Goal: Transaction & Acquisition: Download file/media

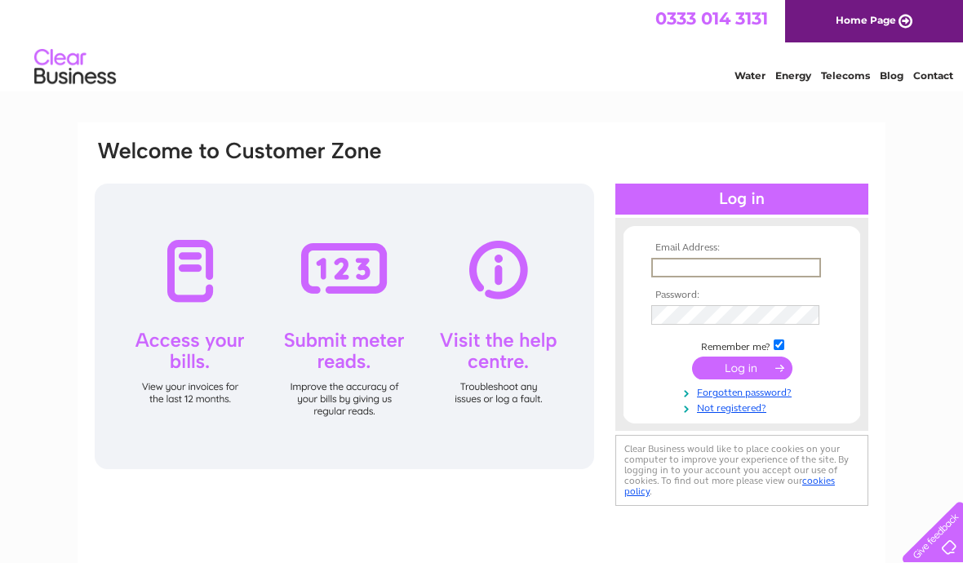
type input "[PERSON_NAME][EMAIL_ADDRESS][DOMAIN_NAME]"
click at [742, 369] on input "submit" at bounding box center [742, 368] width 100 height 23
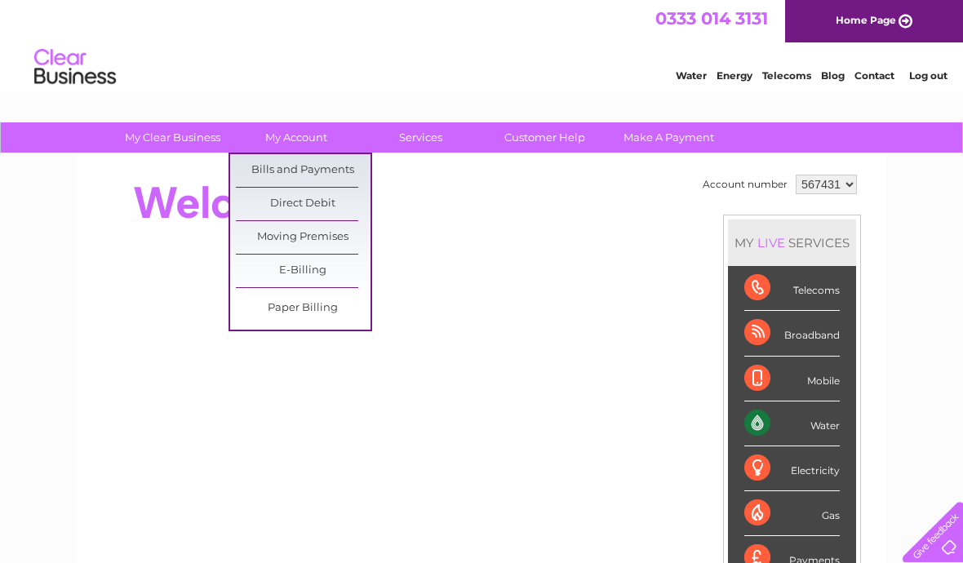
click at [327, 174] on link "Bills and Payments" at bounding box center [303, 170] width 135 height 33
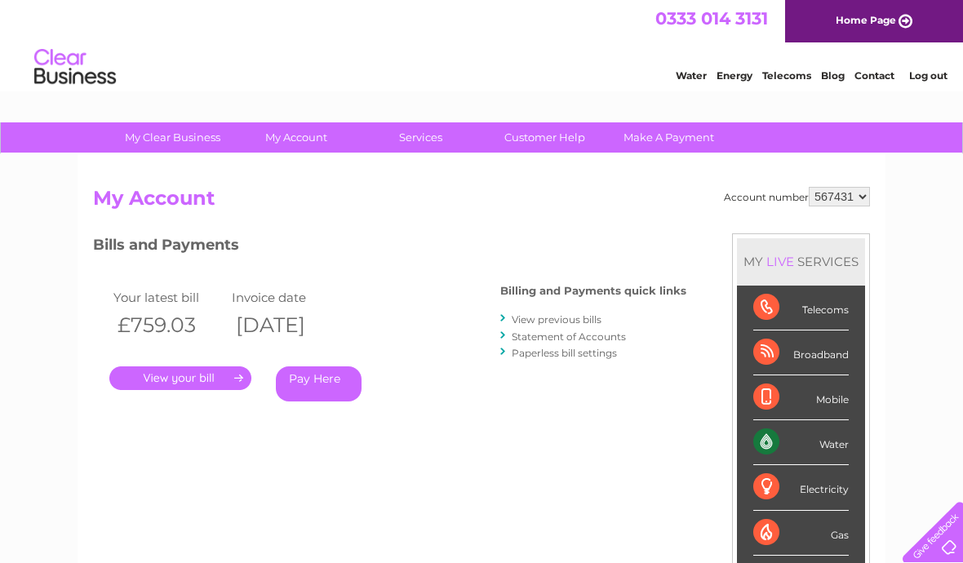
click at [234, 375] on link "." at bounding box center [180, 378] width 142 height 24
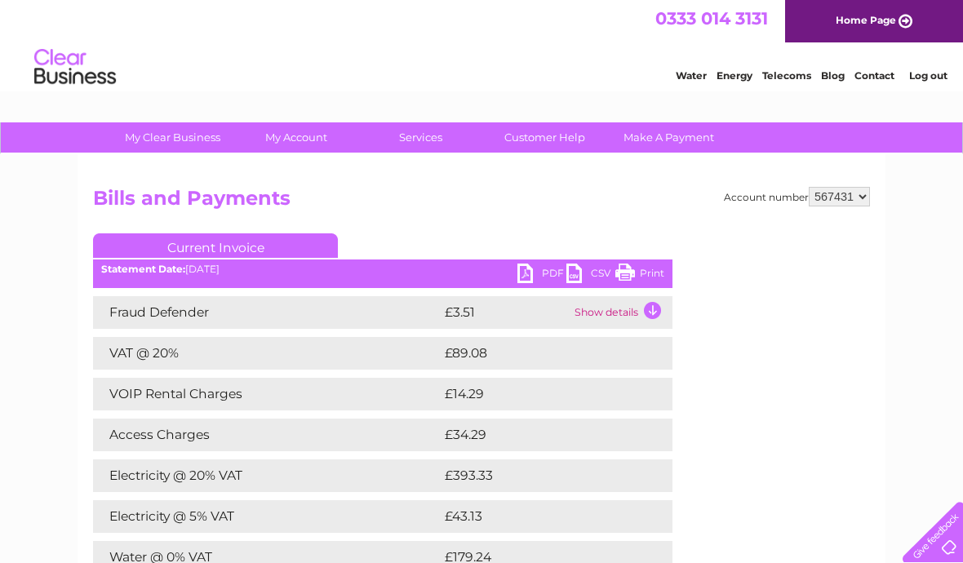
click at [528, 277] on link "PDF" at bounding box center [541, 276] width 49 height 24
